Goal: Task Accomplishment & Management: Use online tool/utility

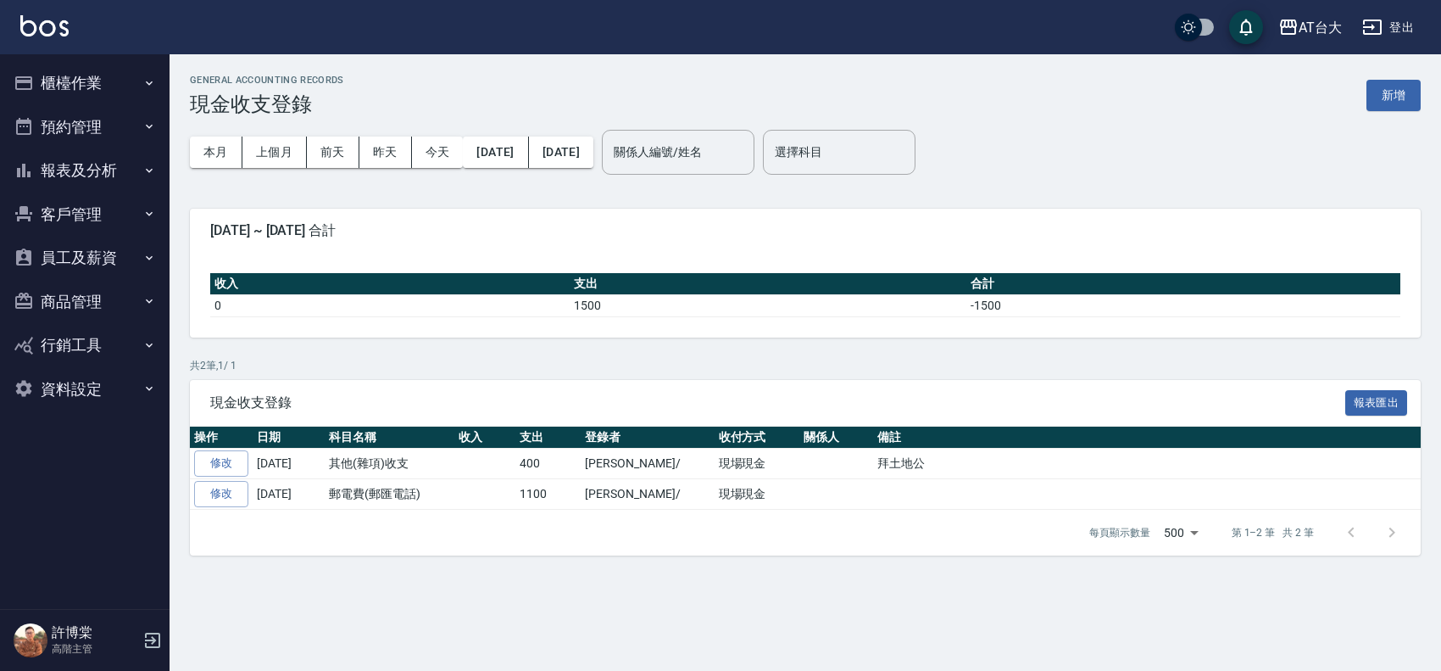
click at [103, 81] on button "櫃檯作業" at bounding box center [85, 83] width 156 height 44
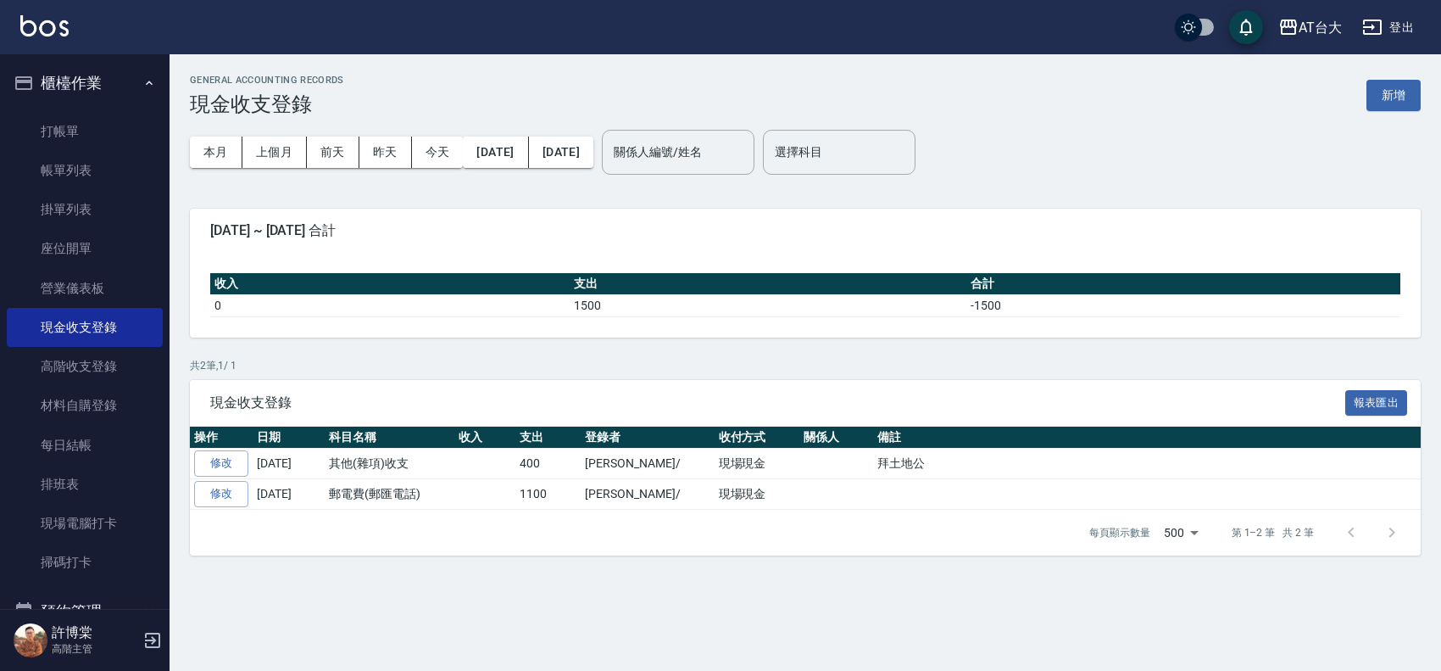
drag, startPoint x: 130, startPoint y: 127, endPoint x: 354, endPoint y: 138, distance: 224.1
click at [130, 127] on link "打帳單" at bounding box center [85, 131] width 156 height 39
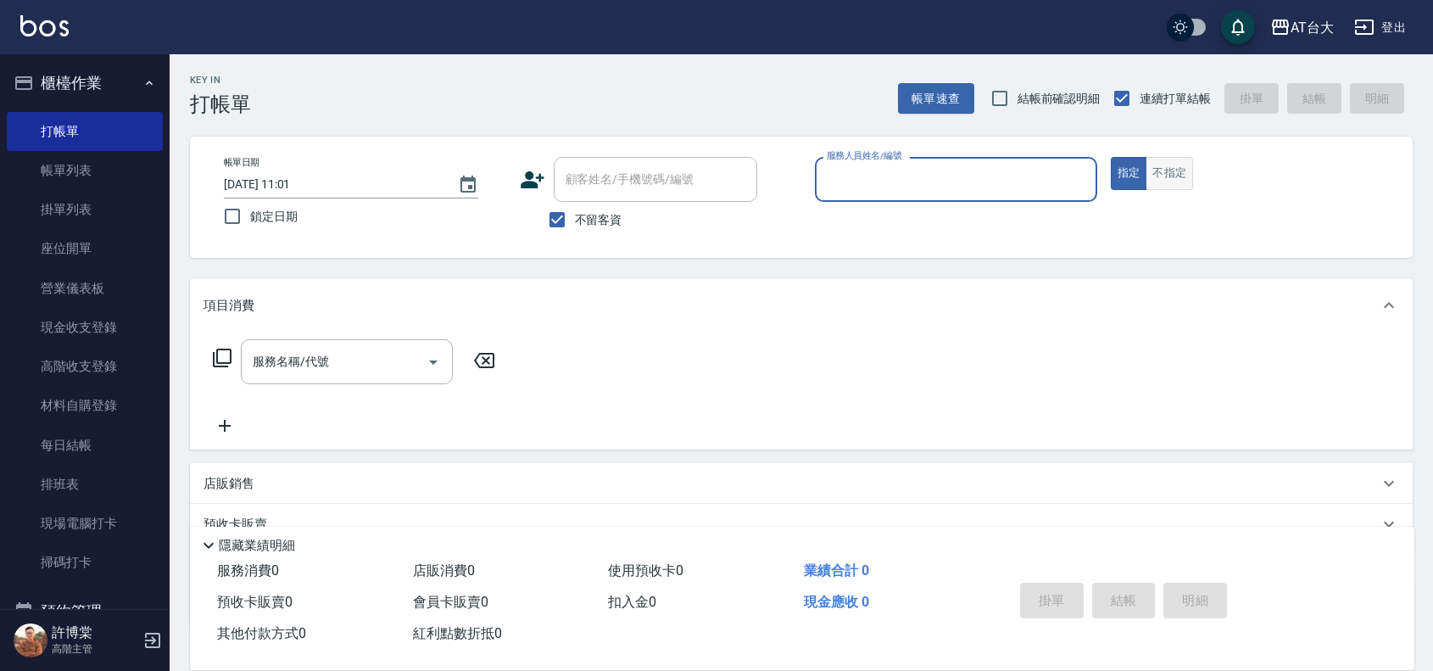
click at [1175, 179] on button "不指定" at bounding box center [1169, 173] width 47 height 33
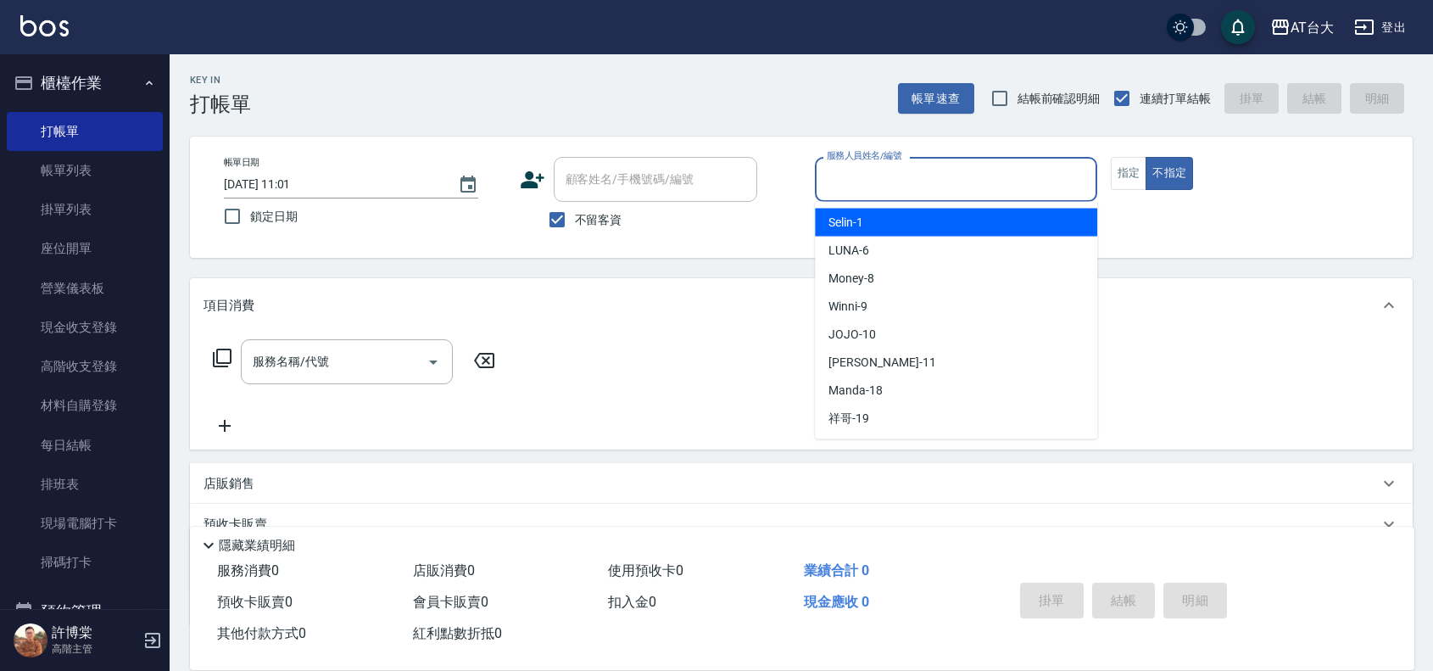
click at [906, 187] on input "服務人員姓名/編號" at bounding box center [955, 179] width 267 height 30
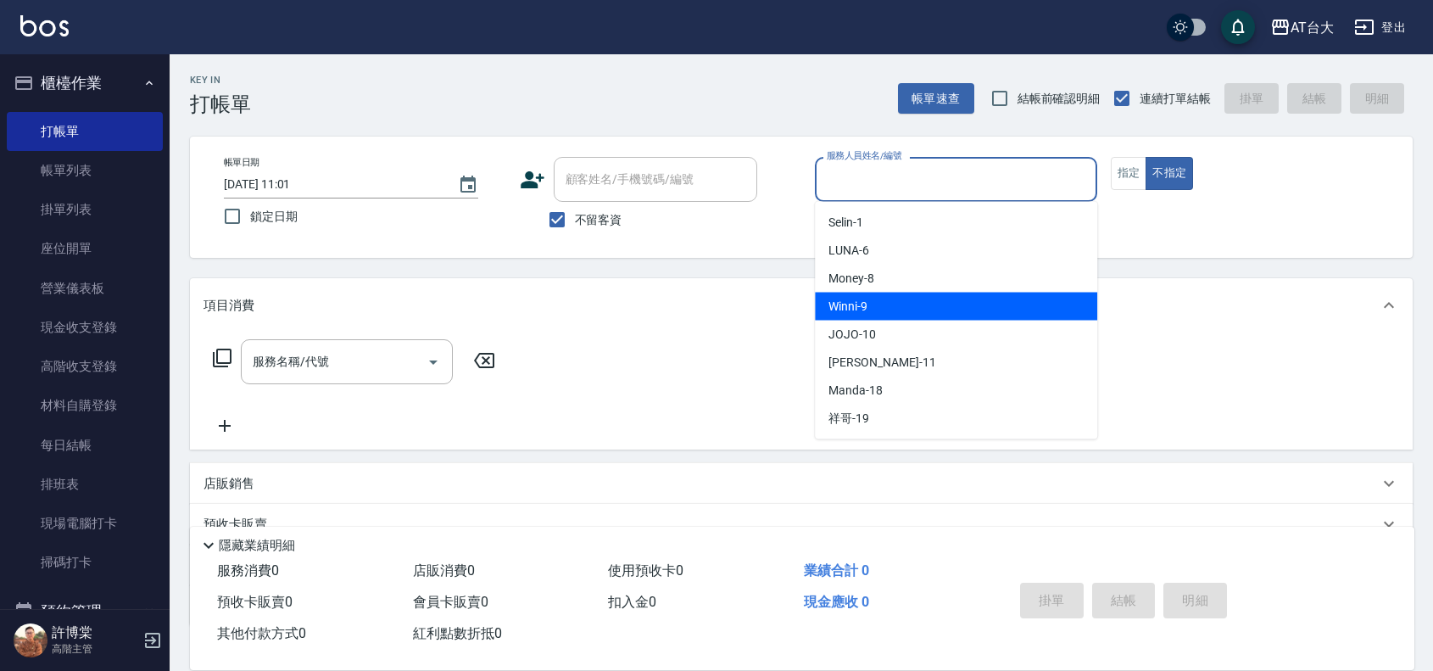
click at [912, 298] on div "Winni -9" at bounding box center [956, 307] width 282 height 28
type input "Winni-9"
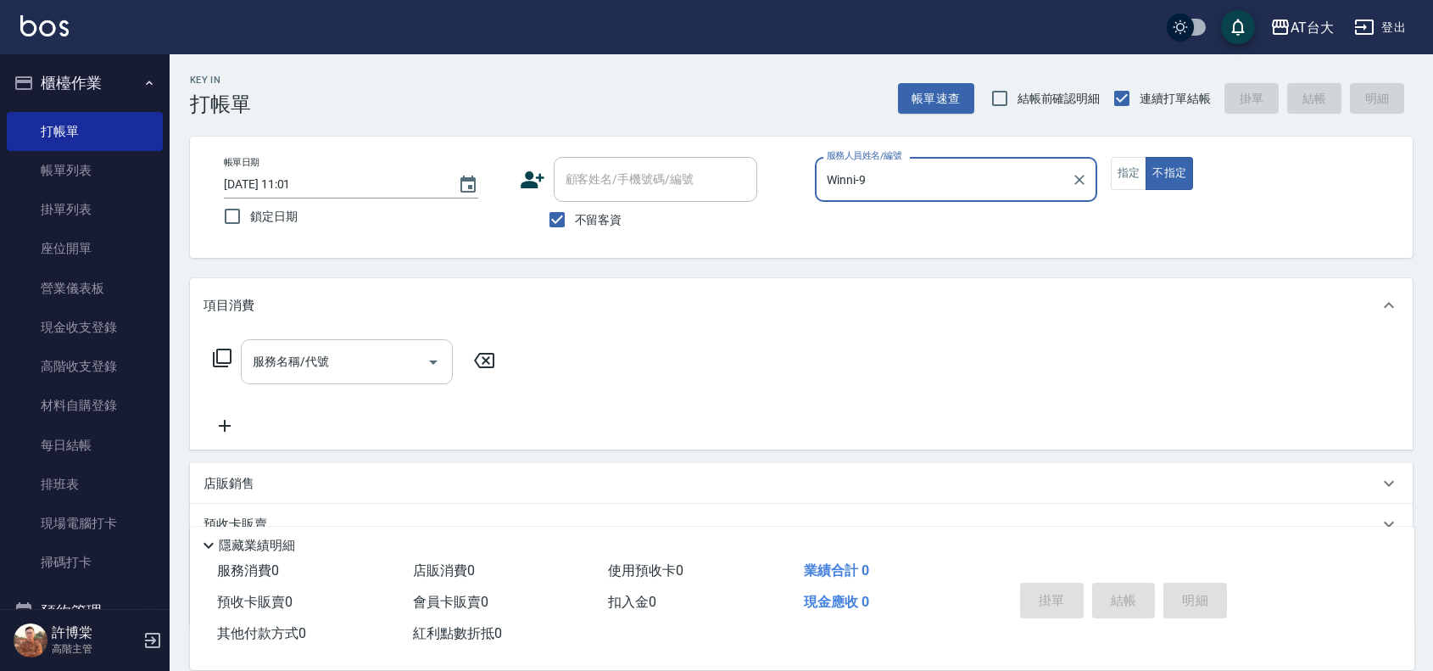
click at [272, 352] on div "服務名稱/代號 服務名稱/代號" at bounding box center [347, 361] width 212 height 45
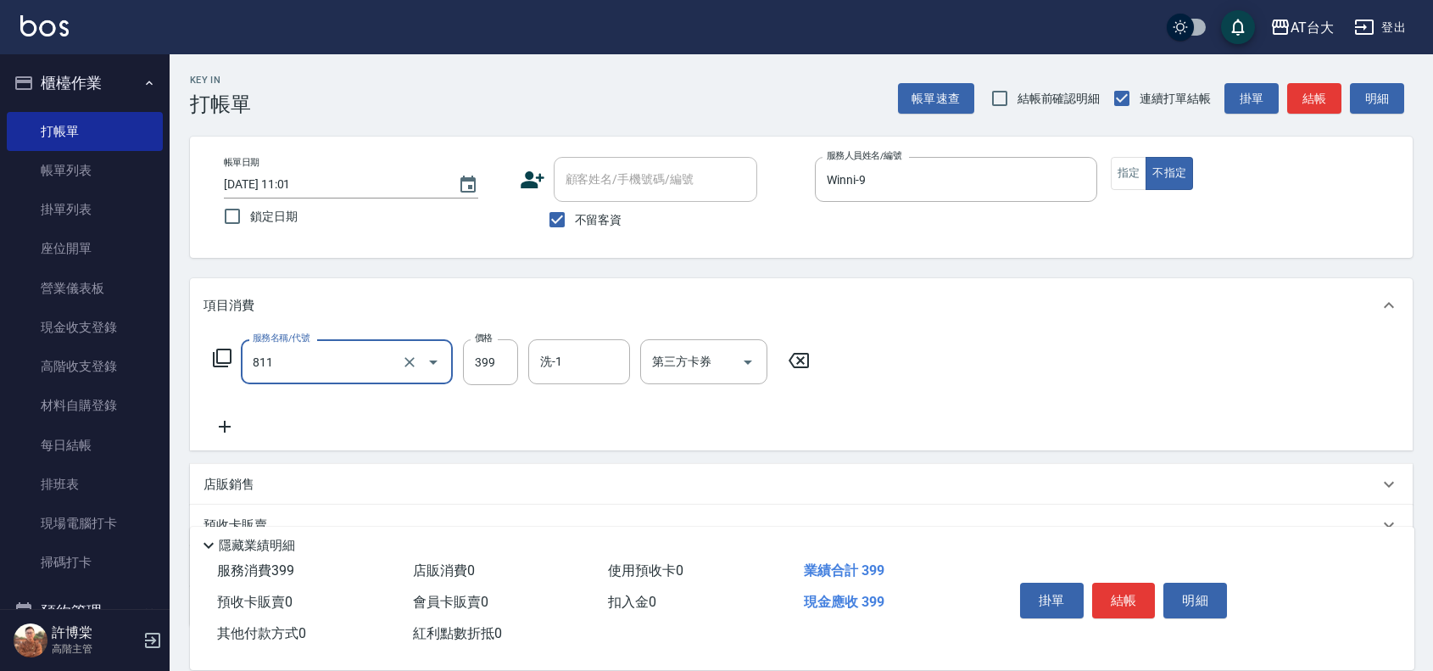
type input "洗+剪(811)"
type input "399"
drag, startPoint x: 695, startPoint y: 357, endPoint x: 714, endPoint y: 371, distance: 23.1
click at [694, 357] on div "第三方卡券 第三方卡券" at bounding box center [703, 361] width 127 height 45
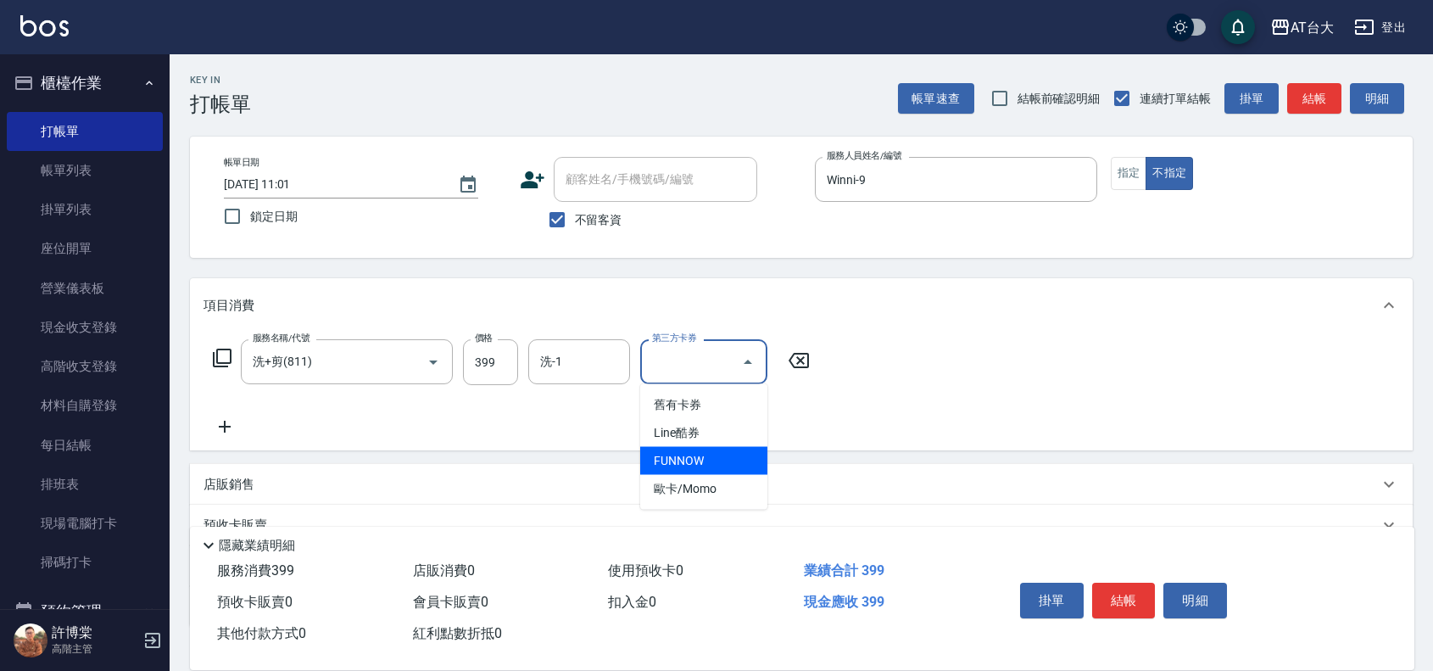
click at [757, 454] on span "FUNNOW" at bounding box center [703, 461] width 127 height 28
type input "FUNNOW"
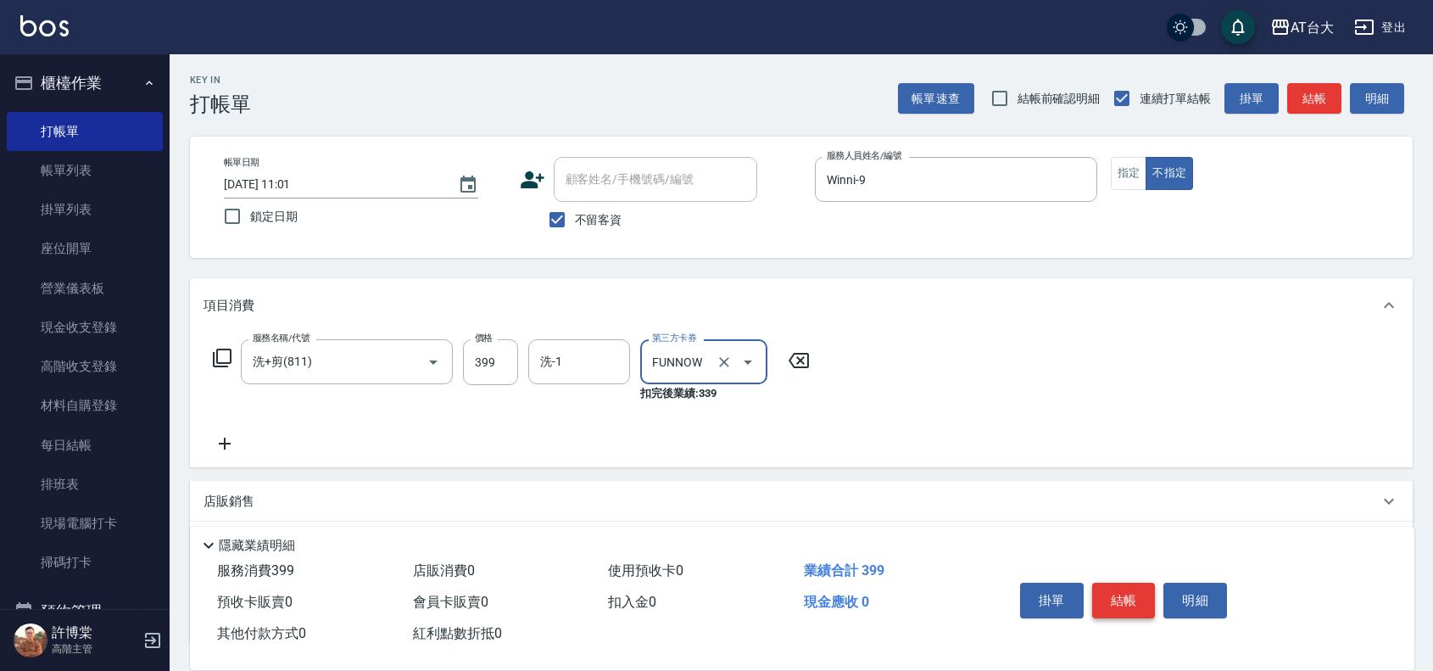
click at [1116, 598] on button "結帳" at bounding box center [1124, 601] width 64 height 36
